Goal: Information Seeking & Learning: Learn about a topic

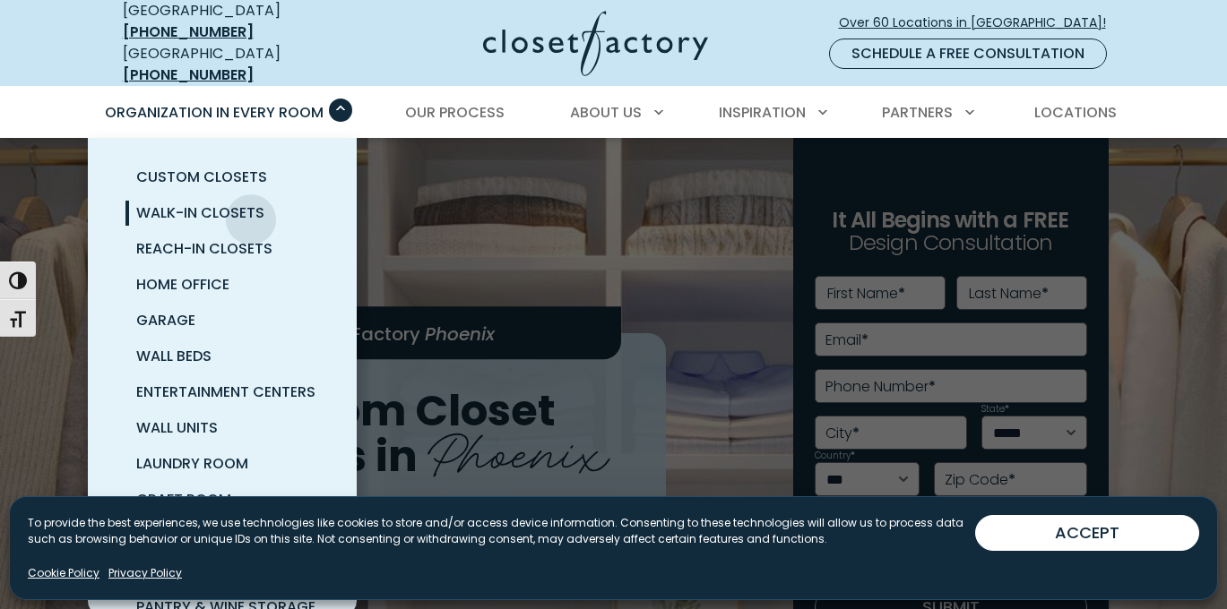
click at [251, 211] on span "Walk-In Closets" at bounding box center [200, 213] width 128 height 21
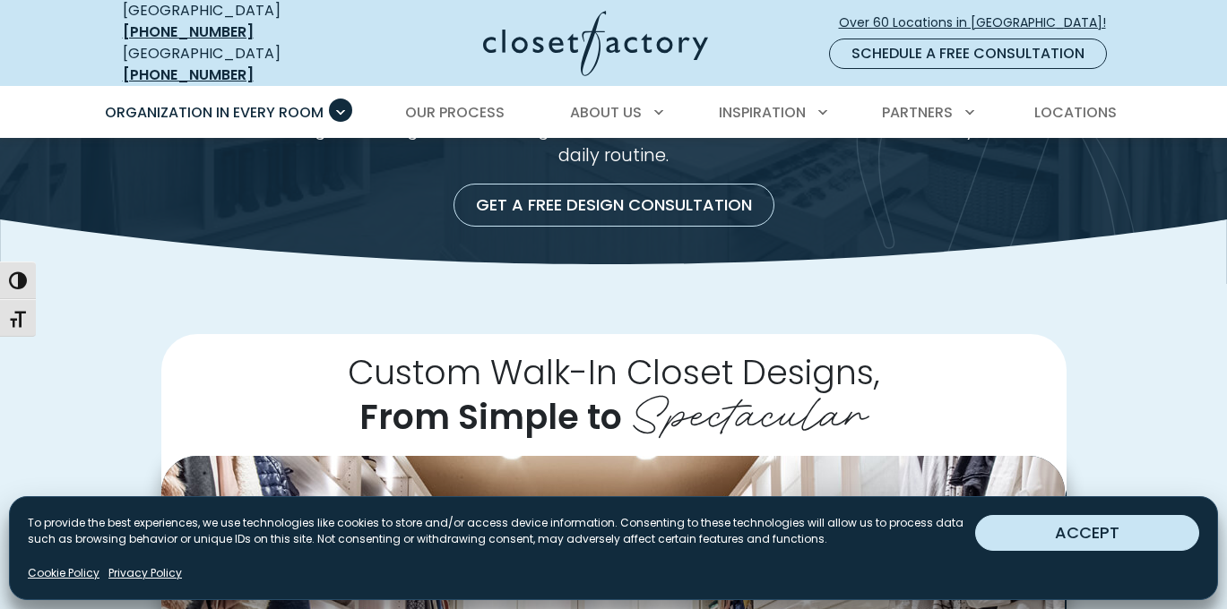
click at [1078, 529] on button "ACCEPT" at bounding box center [1087, 533] width 224 height 36
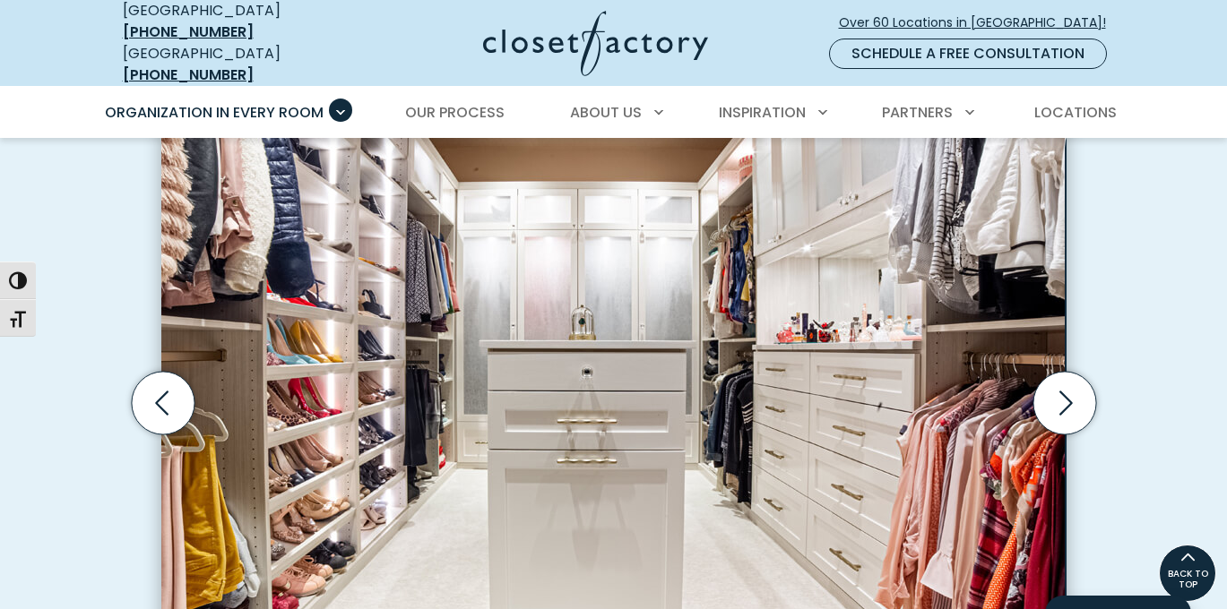
scroll to position [547, 0]
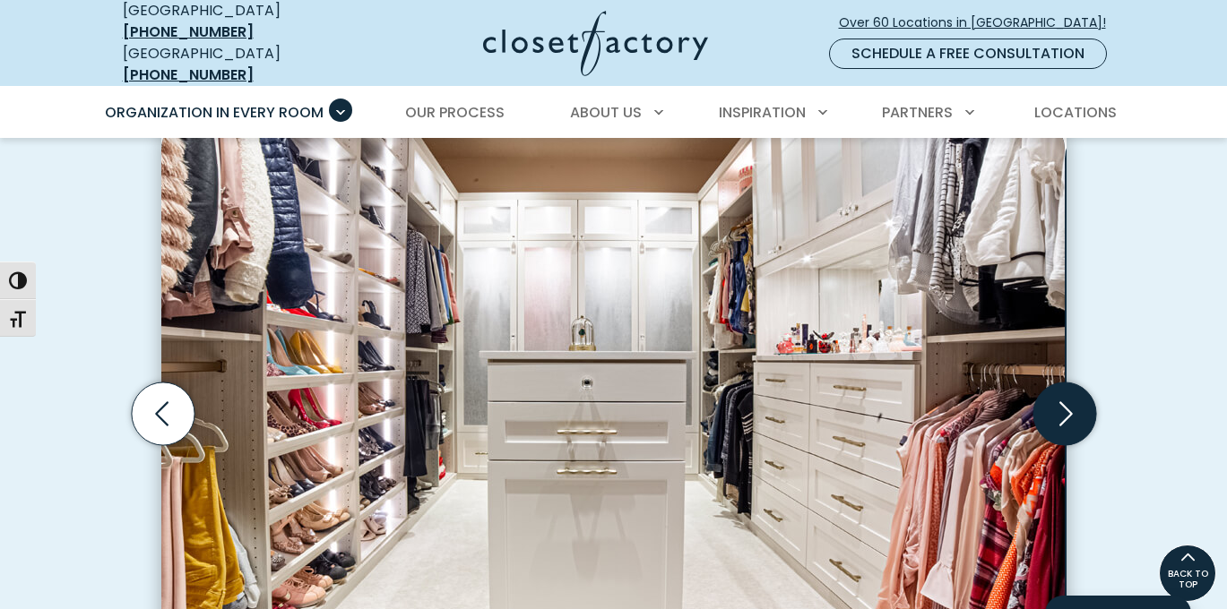
click at [1068, 428] on icon "Next slide" at bounding box center [1064, 414] width 63 height 63
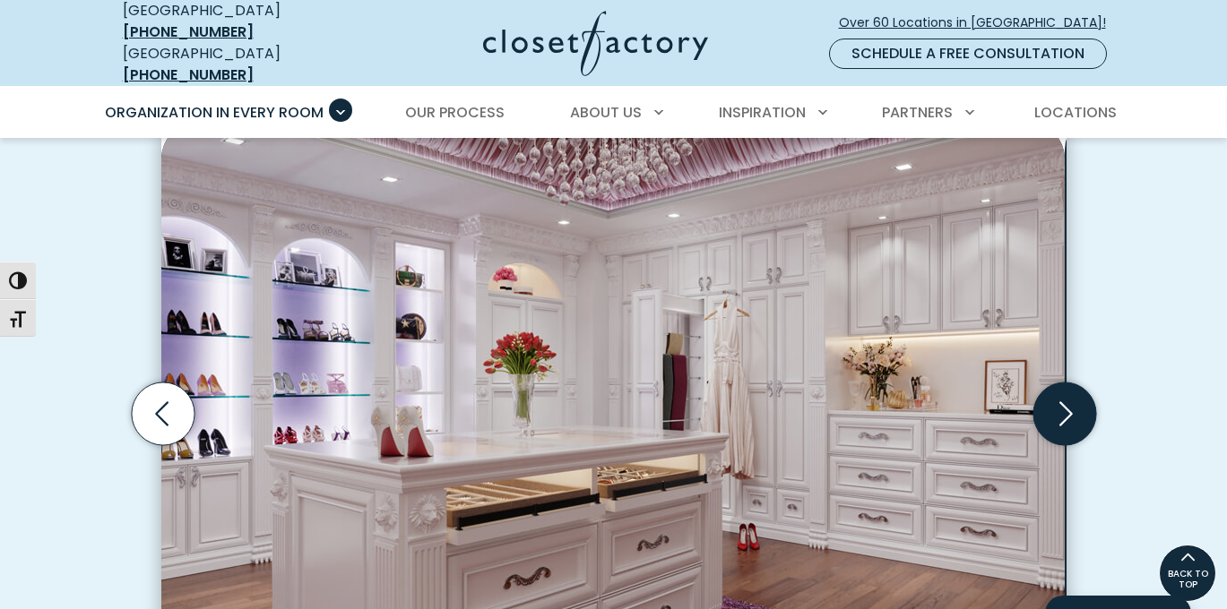
click at [1068, 428] on icon "Next slide" at bounding box center [1064, 414] width 63 height 63
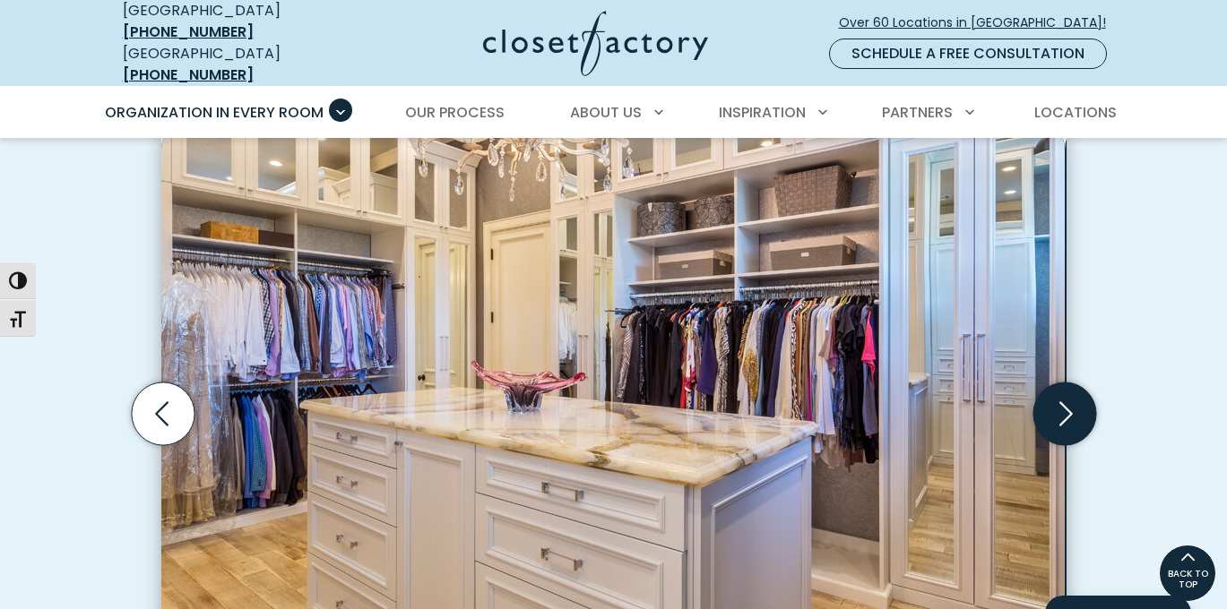
click at [1068, 428] on icon "Next slide" at bounding box center [1064, 414] width 63 height 63
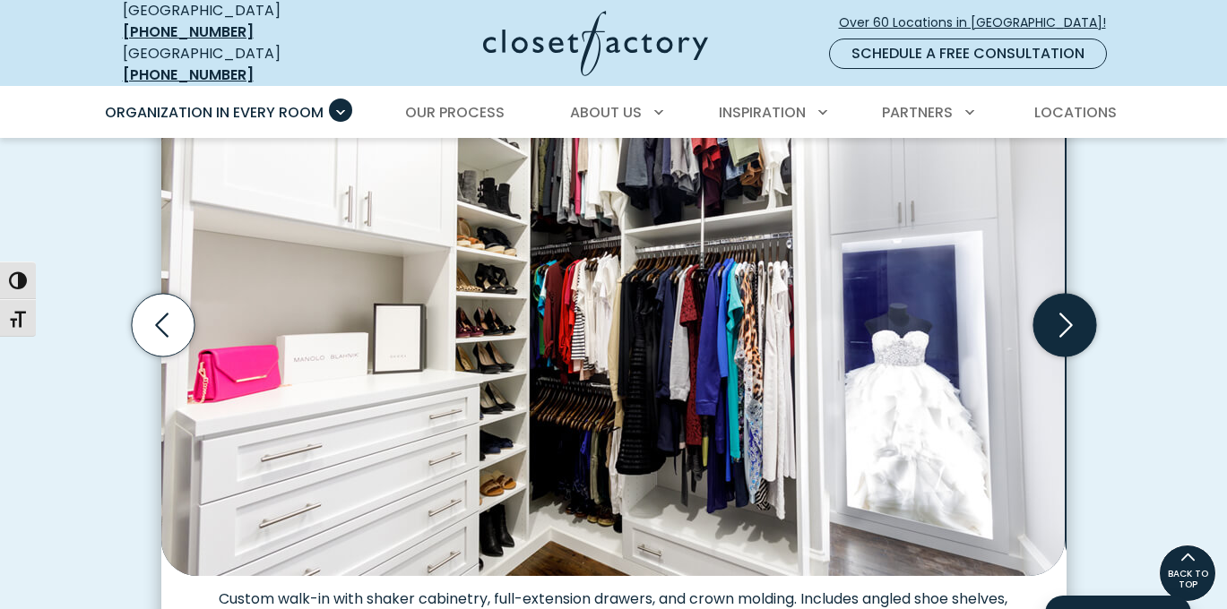
scroll to position [632, 0]
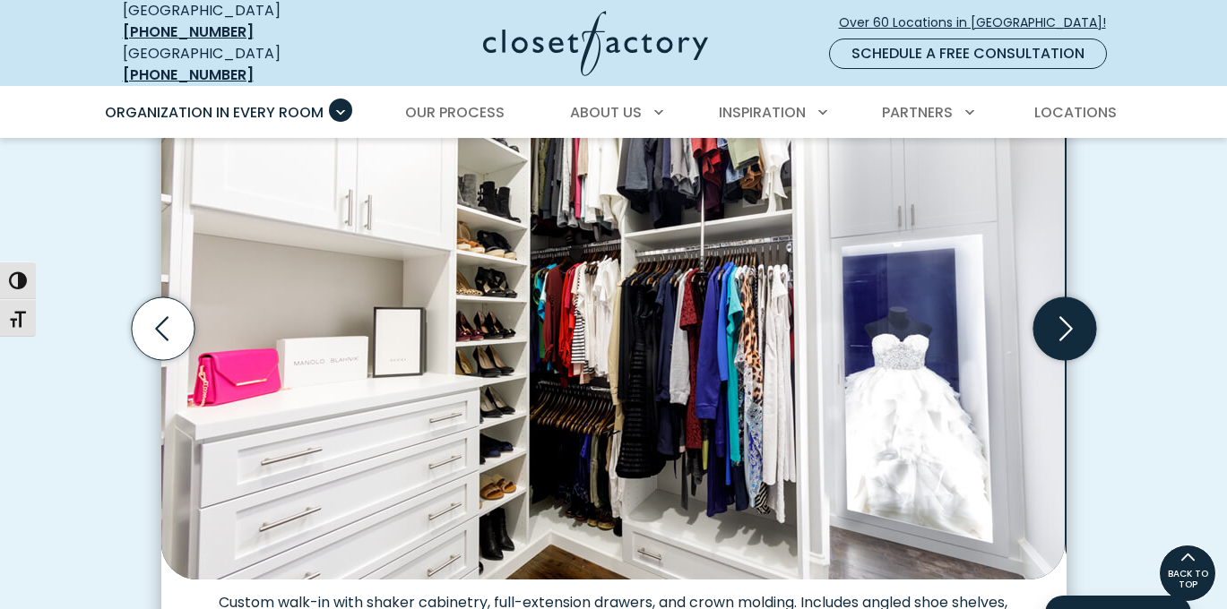
click at [1055, 358] on icon "Next slide" at bounding box center [1064, 329] width 63 height 63
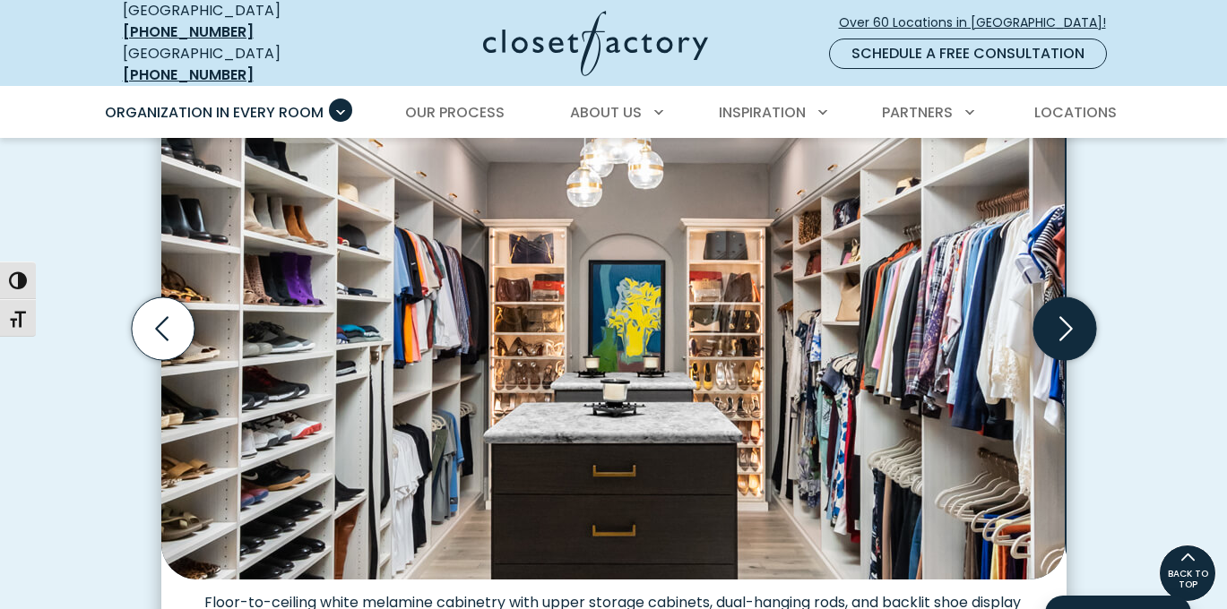
click at [1062, 347] on icon "Next slide" at bounding box center [1064, 329] width 63 height 63
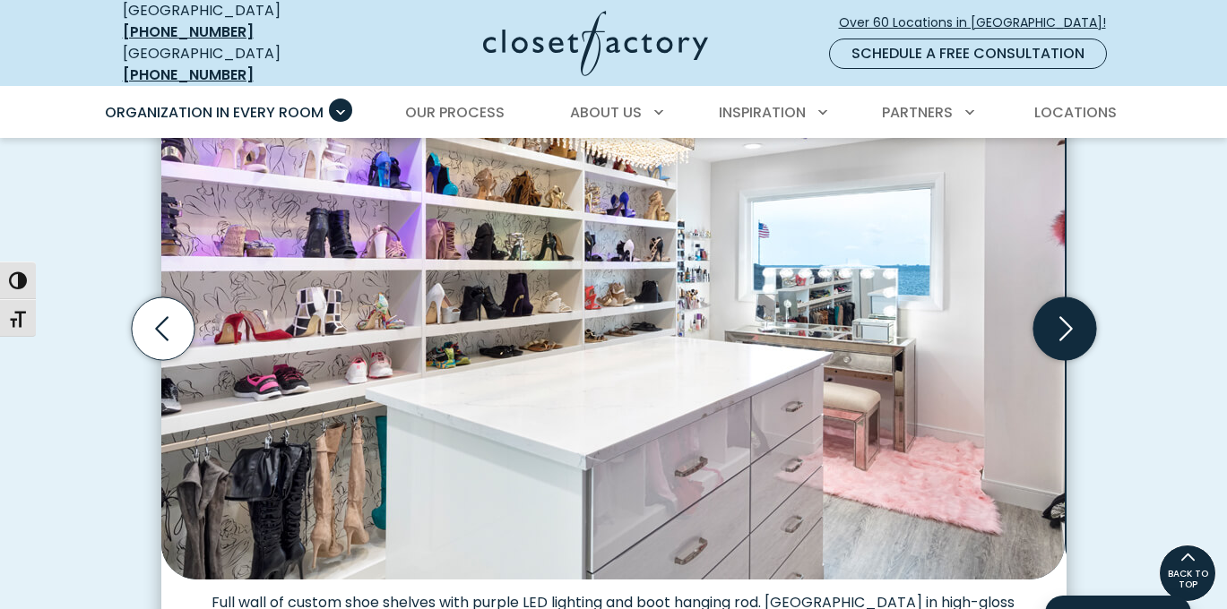
click at [1062, 347] on icon "Next slide" at bounding box center [1064, 329] width 63 height 63
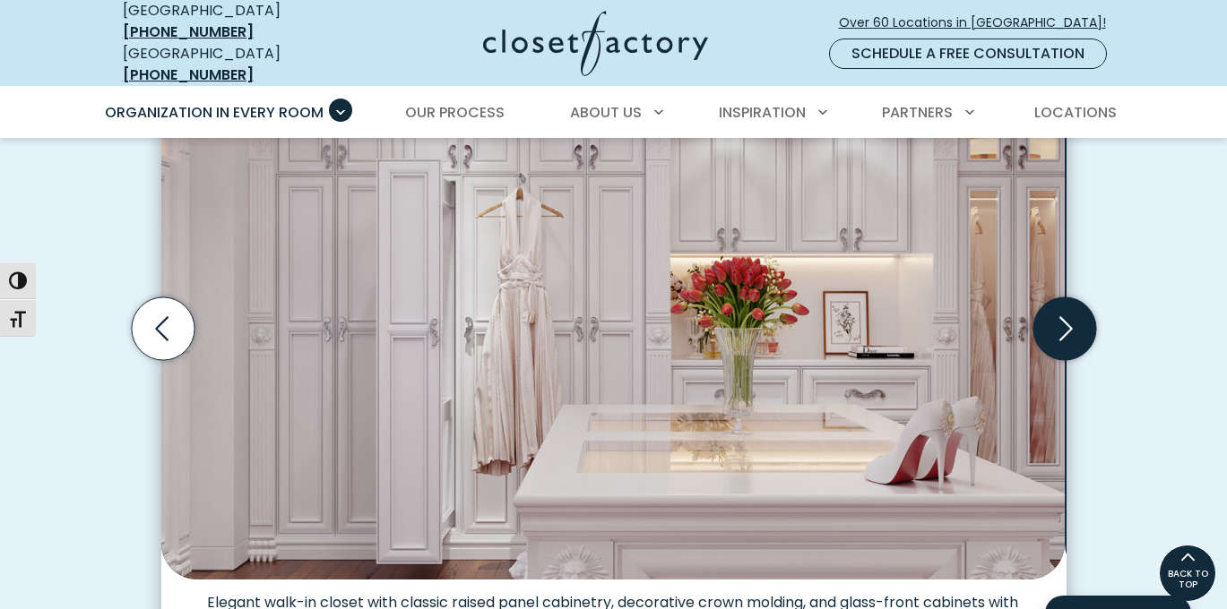
click at [1062, 347] on icon "Next slide" at bounding box center [1064, 329] width 63 height 63
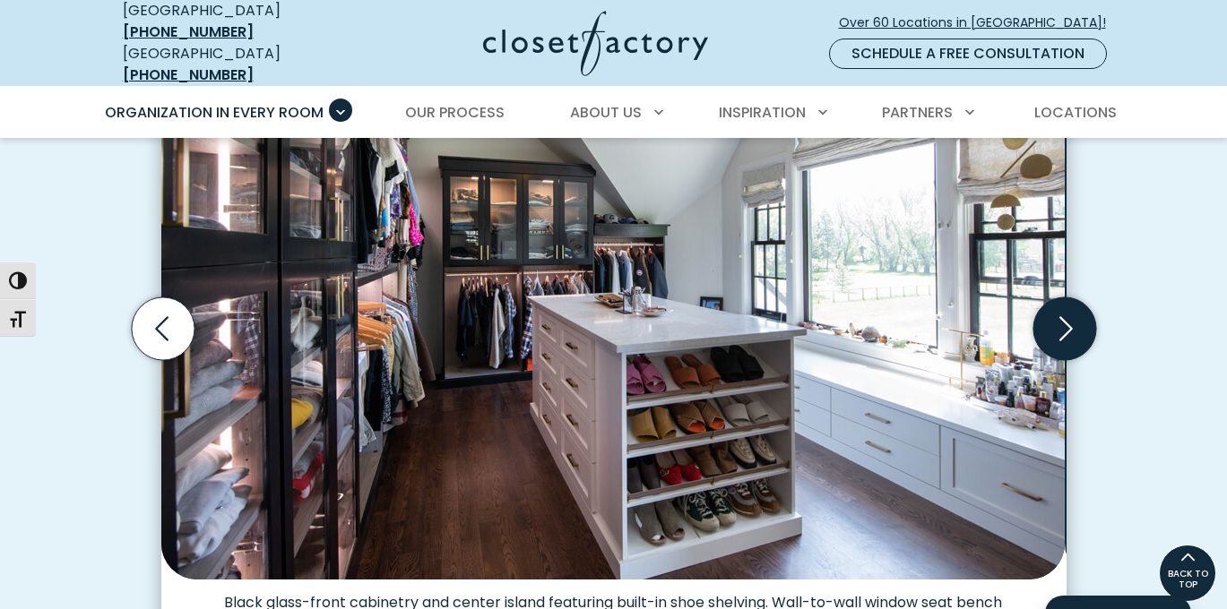
click at [1062, 347] on icon "Next slide" at bounding box center [1064, 329] width 63 height 63
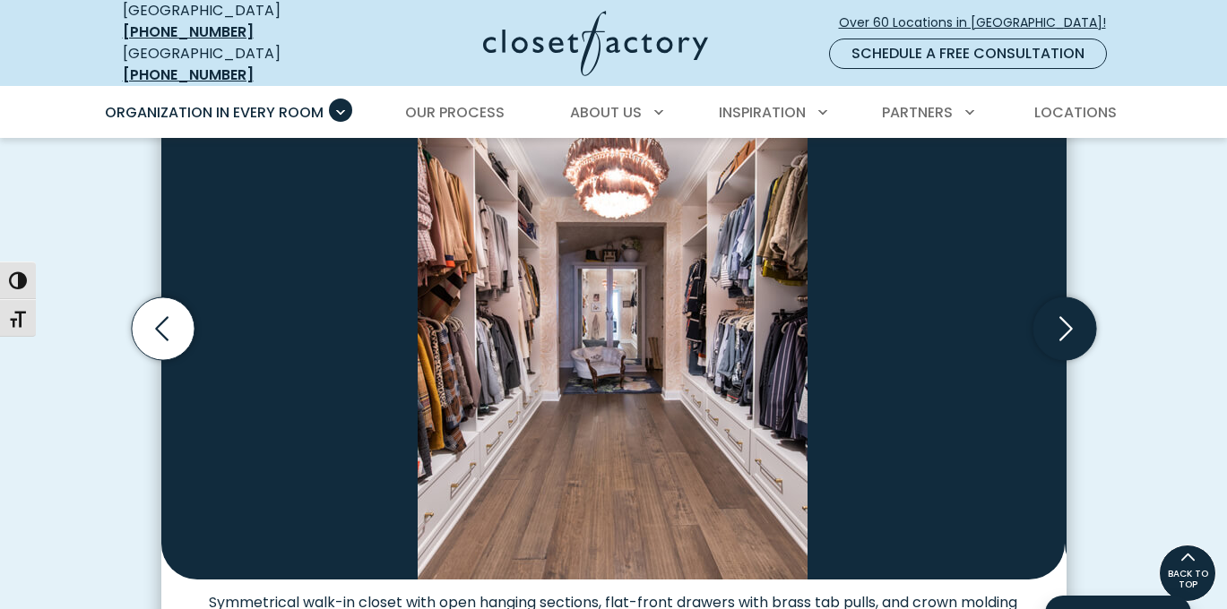
click at [1062, 345] on icon "Next slide" at bounding box center [1064, 329] width 63 height 63
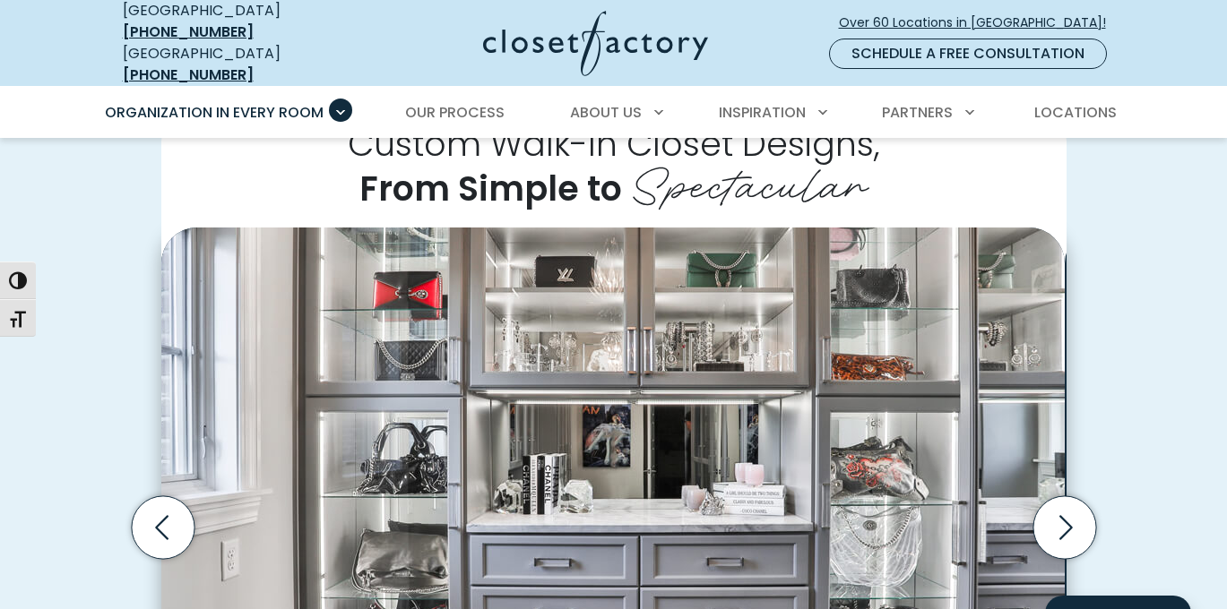
scroll to position [0, 0]
